Goal: Information Seeking & Learning: Find contact information

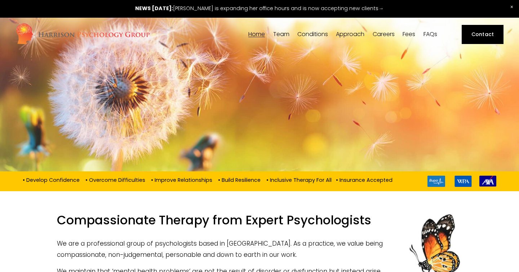
click at [465, 33] on link "Contact" at bounding box center [481, 34] width 41 height 19
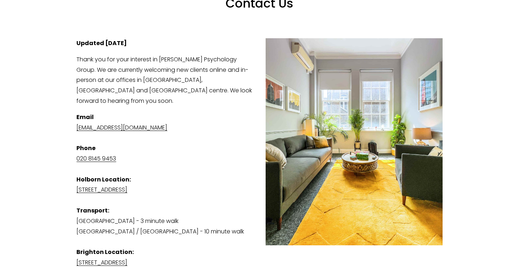
scroll to position [120, 0]
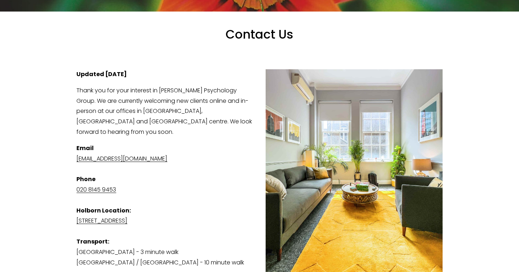
scroll to position [122, 0]
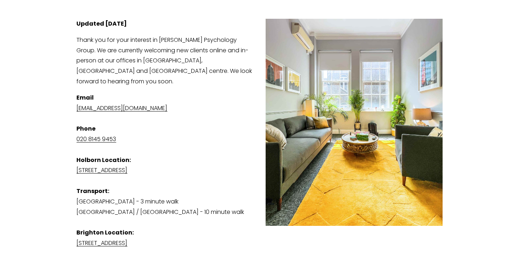
scroll to position [129, 0]
click at [121, 164] on p "Email admin@harrisonpsychologygroup.com Phone 020 8145 9453 Holborn Location: S…" at bounding box center [259, 170] width 366 height 156
click at [127, 165] on link "[STREET_ADDRESS]" at bounding box center [101, 169] width 51 height 8
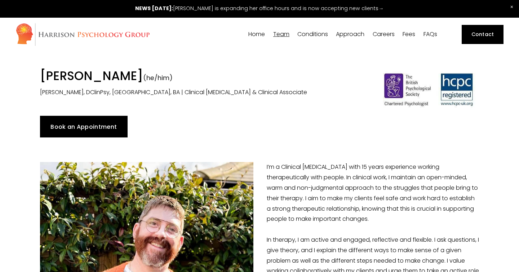
click at [0, 0] on span "[PERSON_NAME]" at bounding box center [0, 0] width 0 height 0
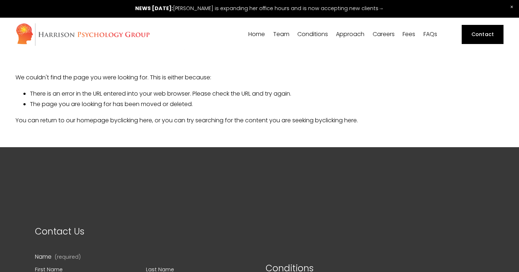
click at [286, 36] on span "Team" at bounding box center [281, 34] width 16 height 6
click at [0, 0] on span "[PERSON_NAME]" at bounding box center [0, 0] width 0 height 0
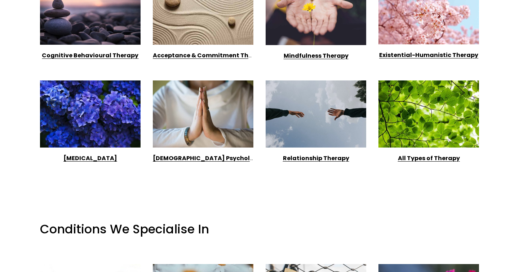
scroll to position [667, 0]
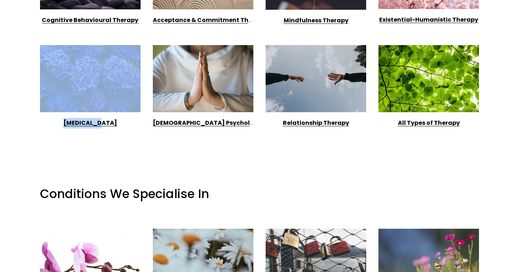
drag, startPoint x: 9, startPoint y: 125, endPoint x: 12, endPoint y: 57, distance: 68.5
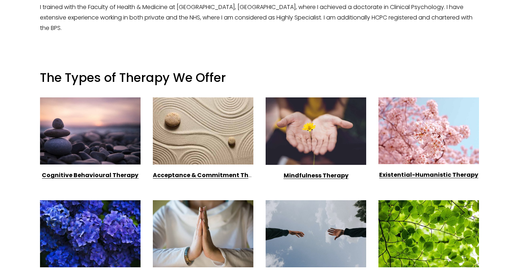
scroll to position [277, 0]
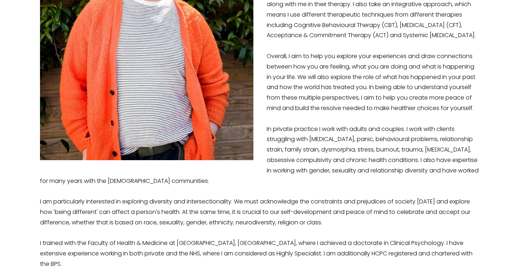
click at [309, 124] on p "I’m a Clinical Psychologist with 15 years experience working therapeutically wi…" at bounding box center [259, 77] width 439 height 384
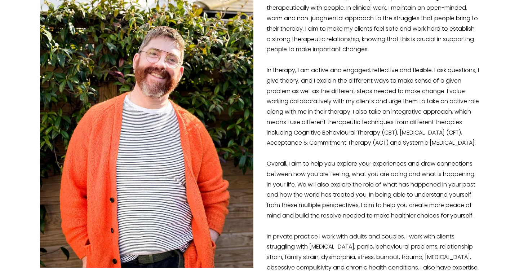
click at [445, 135] on p "I’m a Clinical Psychologist with 15 years experience working therapeutically wi…" at bounding box center [259, 184] width 439 height 384
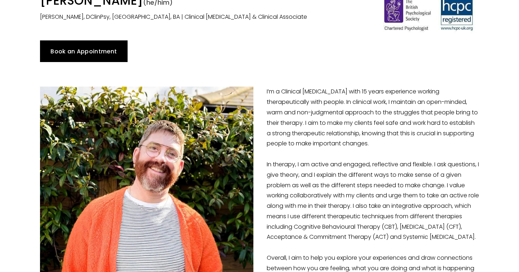
scroll to position [0, 0]
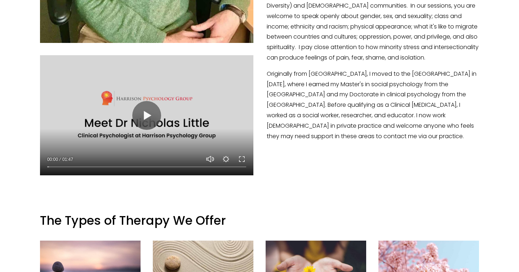
scroll to position [416, 0]
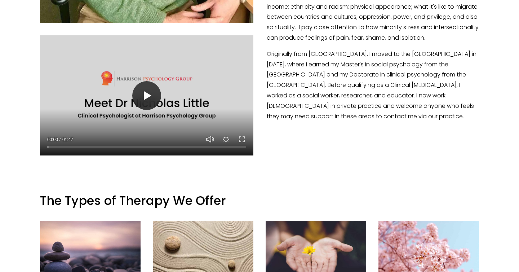
click at [140, 99] on button "Play" at bounding box center [146, 95] width 29 height 29
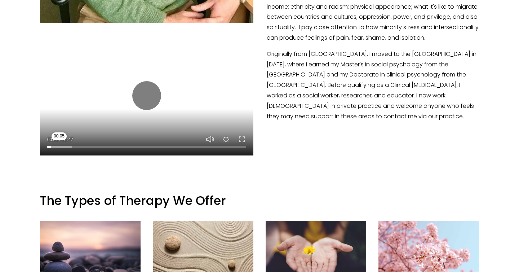
click at [56, 144] on input "Seek" at bounding box center [146, 146] width 199 height 5
click at [50, 147] on input "Seek" at bounding box center [146, 146] width 199 height 5
click at [50, 146] on input "Seek" at bounding box center [146, 146] width 199 height 5
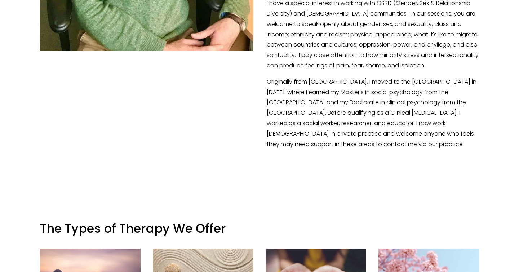
scroll to position [388, 0]
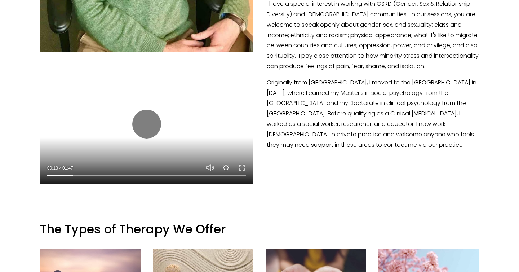
click at [225, 166] on button "Settings" at bounding box center [226, 167] width 9 height 9
click at [232, 148] on span "Speed Normal" at bounding box center [214, 149] width 44 height 7
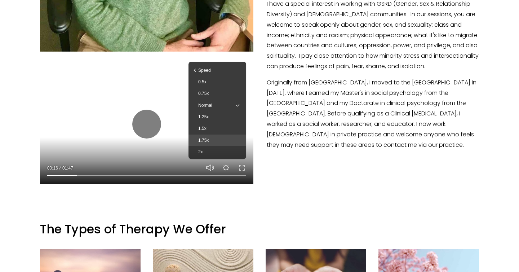
click at [212, 138] on span "1.75x" at bounding box center [216, 140] width 37 height 7
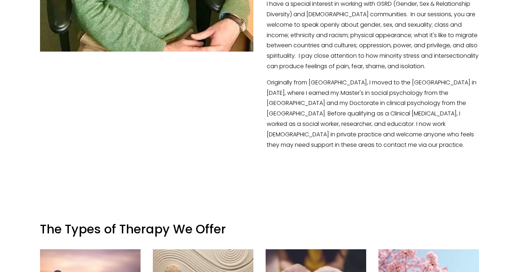
click at [222, 195] on div at bounding box center [259, 203] width 451 height 24
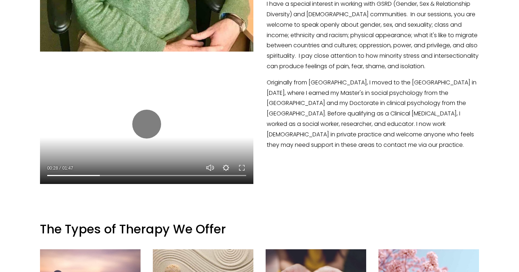
click at [225, 164] on button "Settings" at bounding box center [226, 167] width 9 height 9
click at [233, 148] on span "Speed 1.75x" at bounding box center [214, 149] width 44 height 7
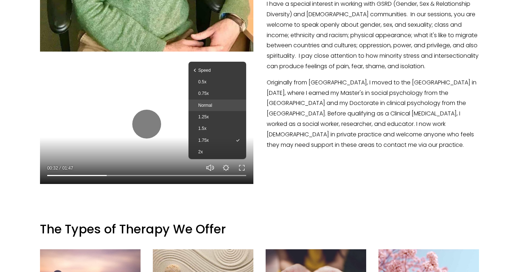
click at [219, 104] on span "Normal" at bounding box center [216, 105] width 37 height 7
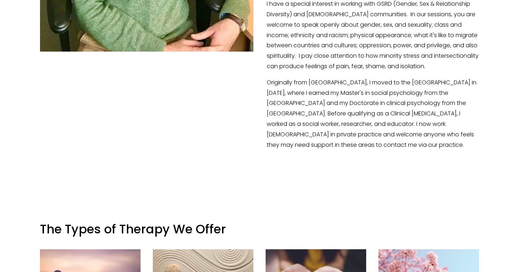
type input "100"
